Goal: Information Seeking & Learning: Learn about a topic

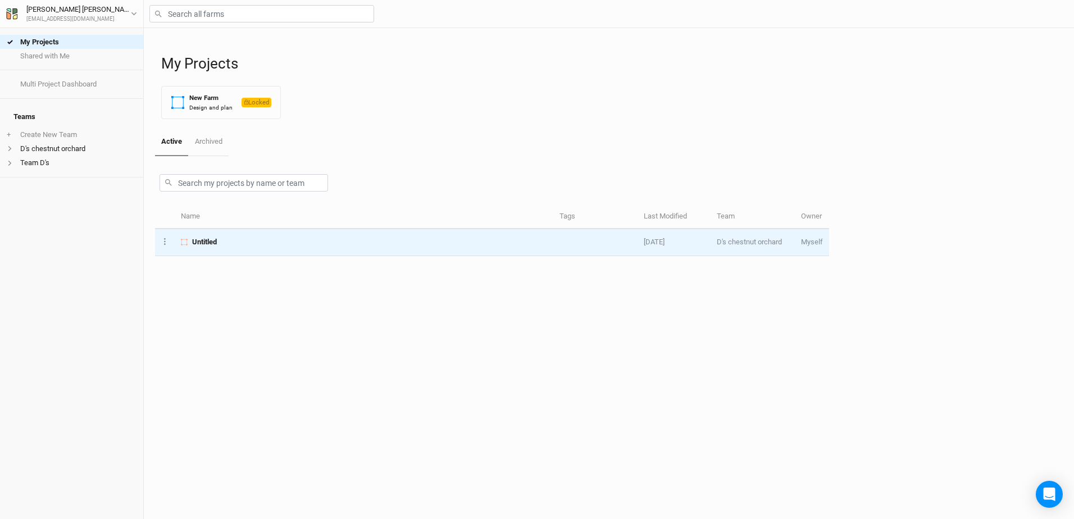
click at [199, 240] on span "Untitled" at bounding box center [204, 242] width 25 height 10
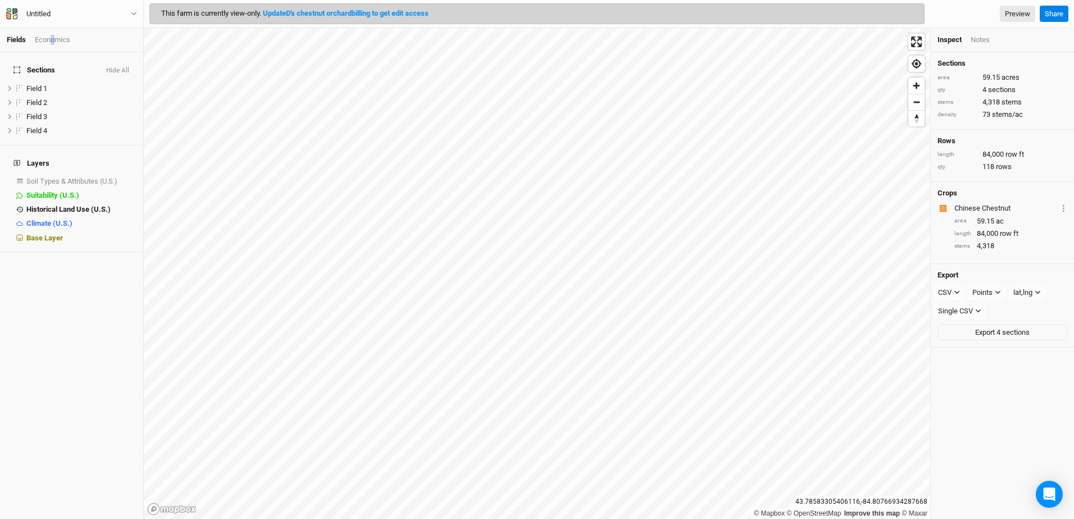
click at [54, 38] on div "Economics" at bounding box center [52, 40] width 35 height 10
drag, startPoint x: 54, startPoint y: 38, endPoint x: 33, endPoint y: 165, distance: 128.6
click at [33, 166] on link "Capital" at bounding box center [71, 173] width 143 height 14
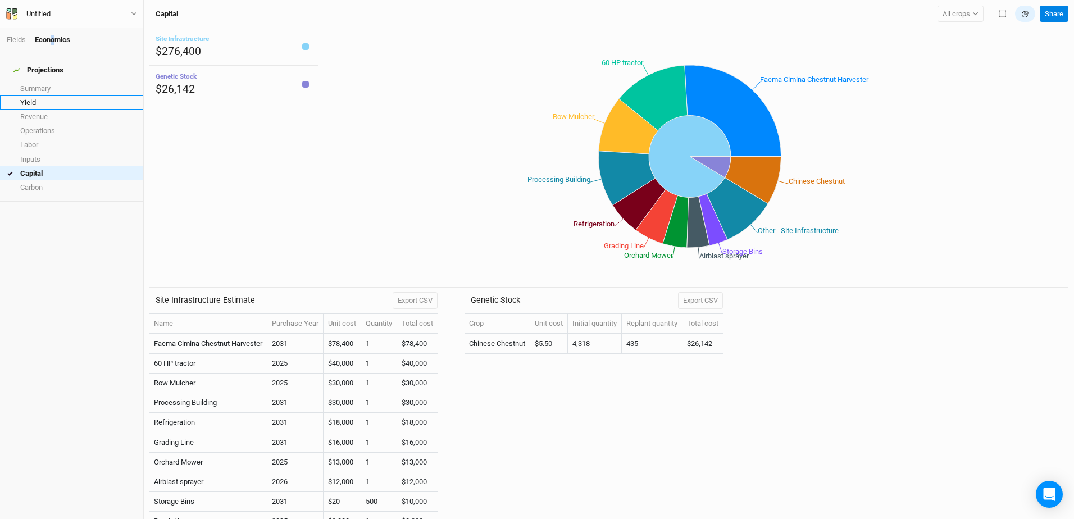
click at [31, 95] on link "Yield" at bounding box center [71, 102] width 143 height 14
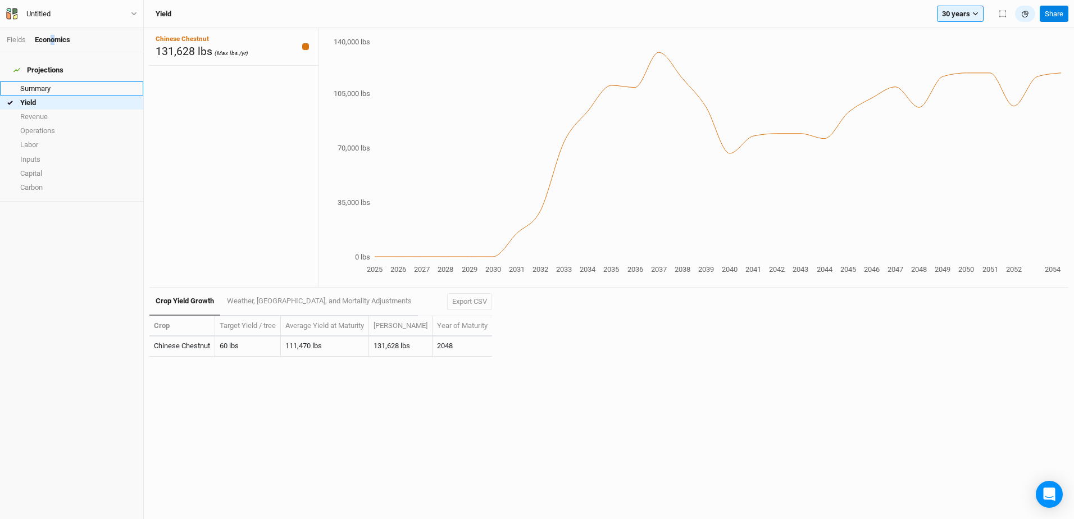
click at [38, 84] on link "Summary" at bounding box center [71, 88] width 143 height 14
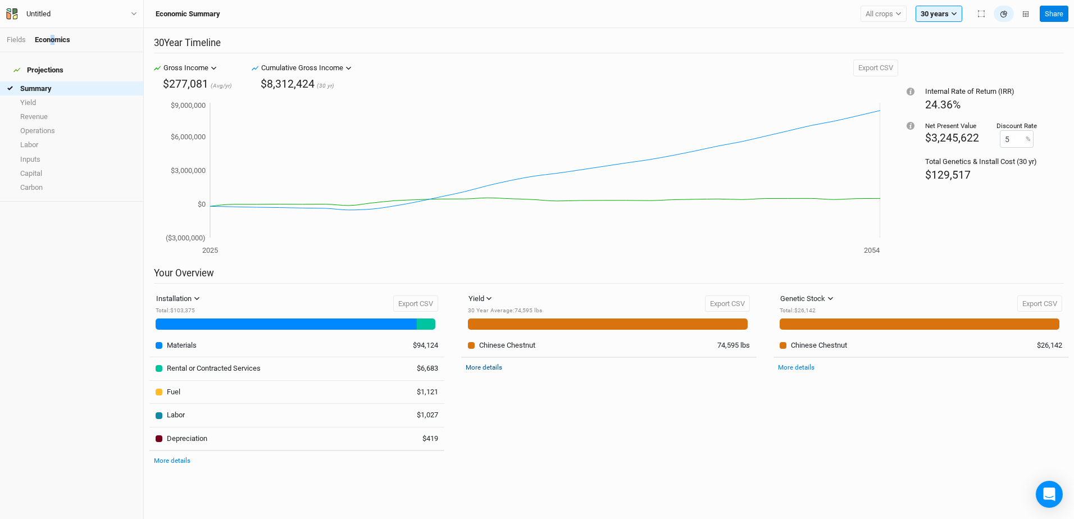
click at [484, 367] on link "More details" at bounding box center [483, 367] width 36 height 8
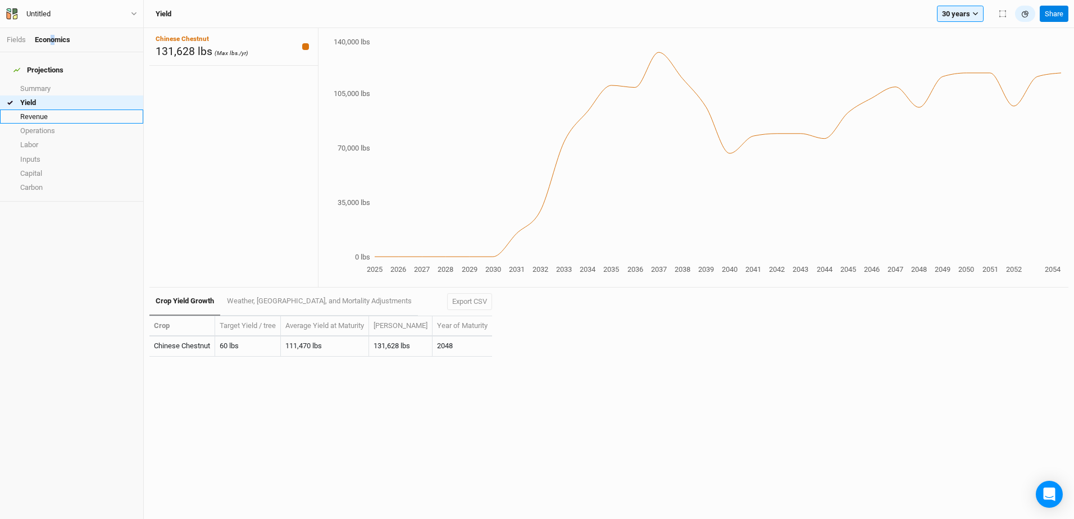
click at [43, 111] on link "Revenue" at bounding box center [71, 116] width 143 height 14
